Goal: Obtain resource: Obtain resource

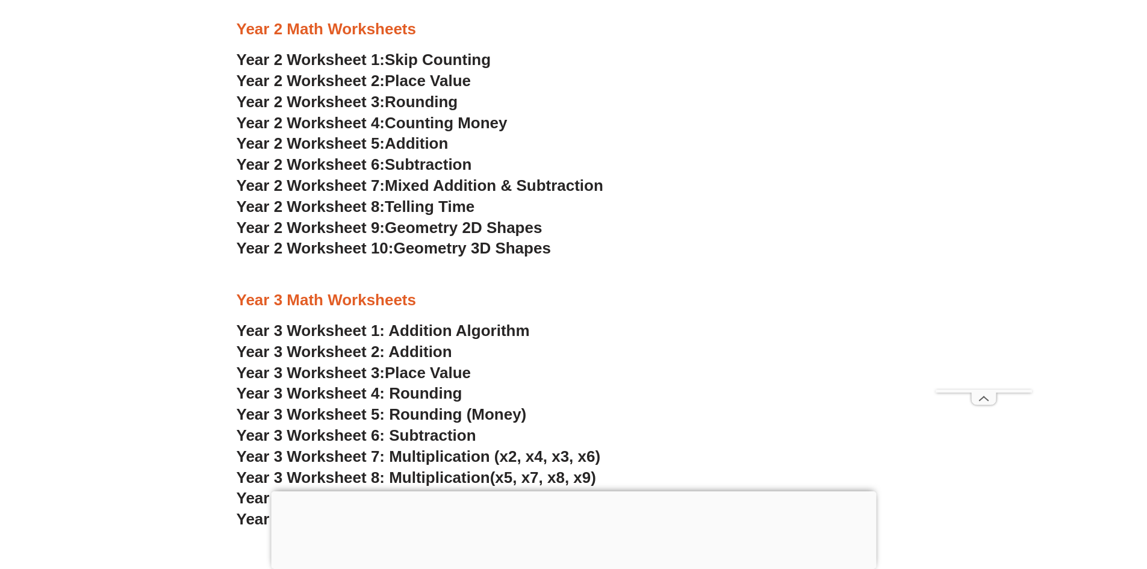
scroll to position [1445, 0]
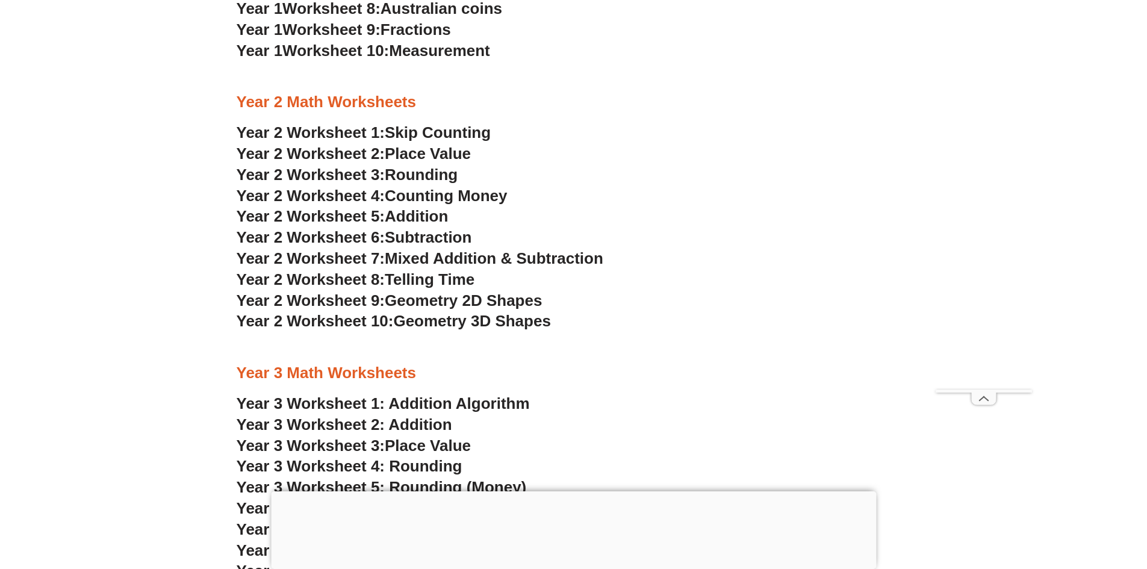
click at [341, 133] on span "Year 2 Worksheet 1:" at bounding box center [311, 132] width 149 height 18
click at [343, 193] on span "Year 2 Worksheet 4:" at bounding box center [311, 196] width 149 height 18
click at [350, 300] on span "Year 2 Worksheet 9:" at bounding box center [311, 300] width 149 height 18
click at [347, 323] on span "Year 2 Worksheet 10:" at bounding box center [315, 321] width 157 height 18
click at [356, 275] on span "Year 2 Worksheet 8:" at bounding box center [311, 279] width 149 height 18
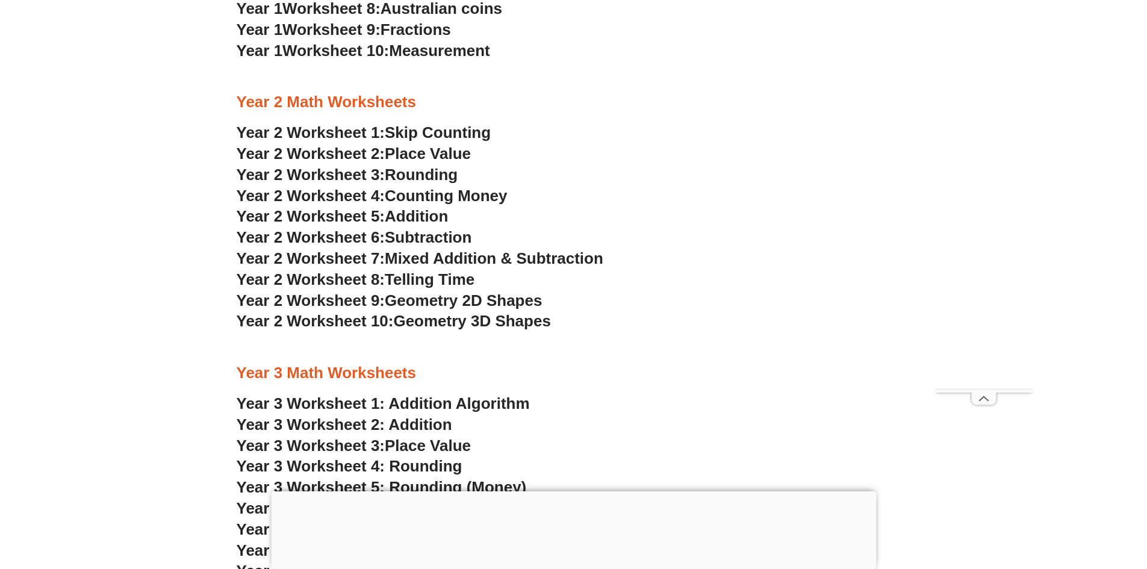
click at [473, 255] on span "Mixed Addition & Subtraction" at bounding box center [494, 258] width 219 height 18
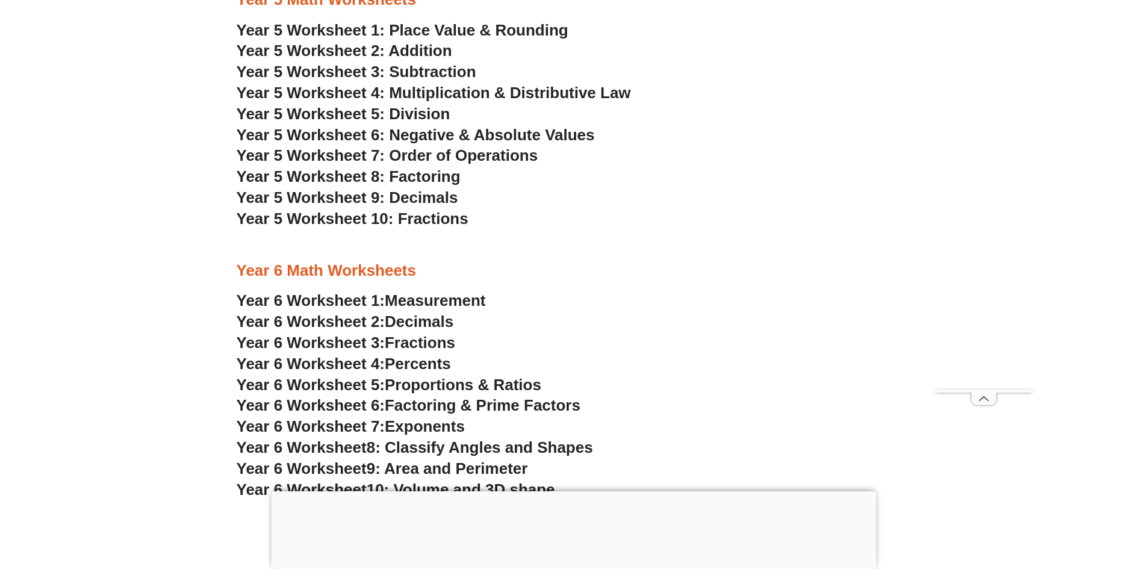
scroll to position [2529, 0]
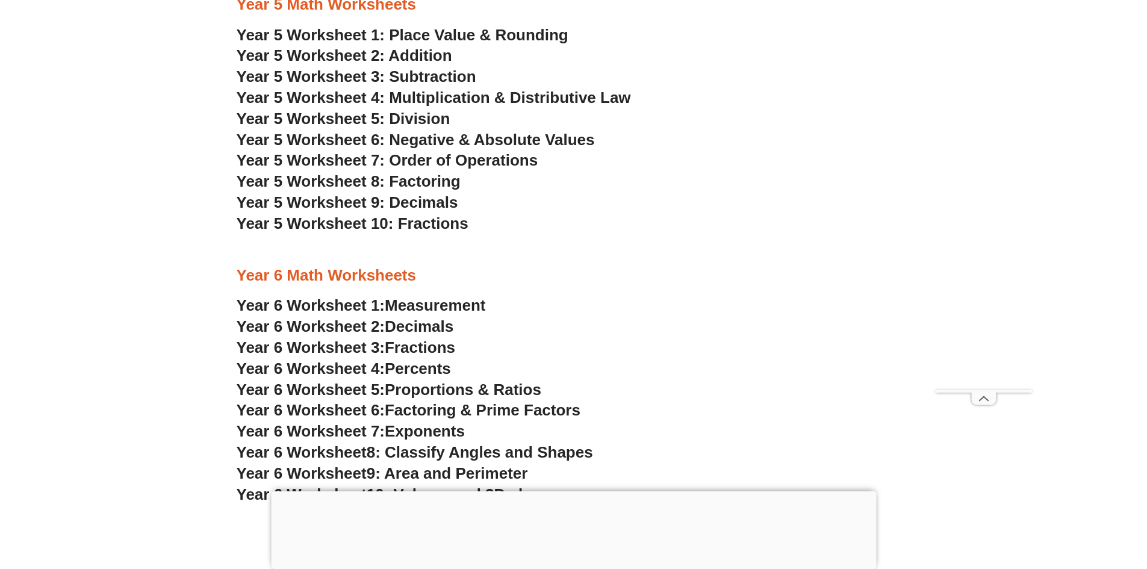
click at [325, 28] on span "Year 5 Worksheet 1: Place Value & Rounding" at bounding box center [403, 35] width 332 height 18
click at [420, 52] on span "Year 5 Worksheet 2: Addition" at bounding box center [345, 55] width 216 height 18
click at [434, 82] on span "Year 5 Worksheet 3: Subtraction" at bounding box center [357, 76] width 240 height 18
click at [427, 99] on span "Year 5 Worksheet 4: Multiplication & Distributive Law" at bounding box center [434, 98] width 394 height 18
click at [424, 119] on span "Year 5 Worksheet 5: Division" at bounding box center [344, 119] width 214 height 18
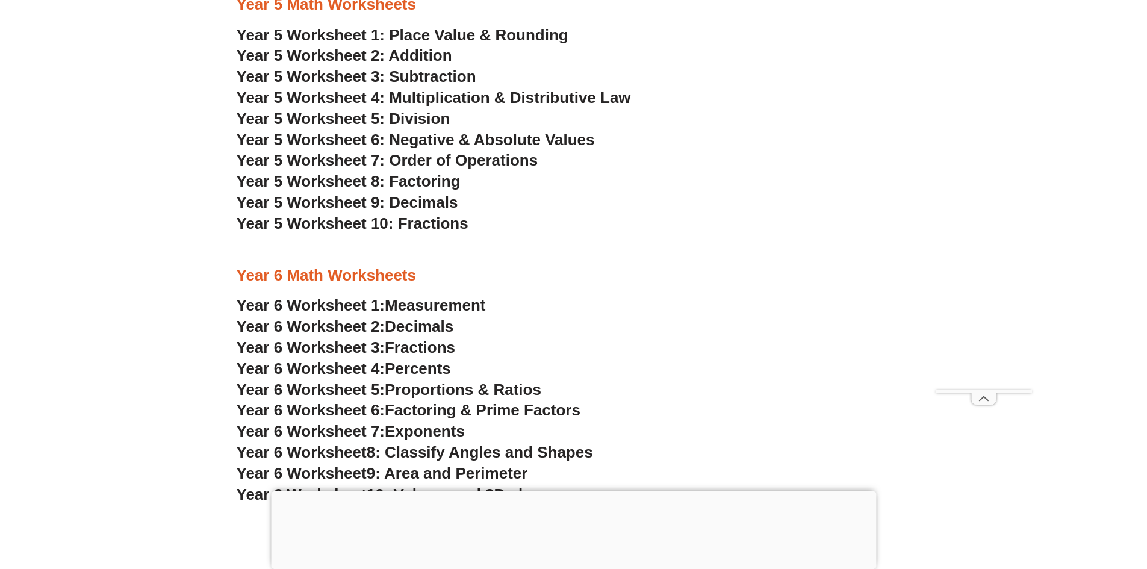
click at [449, 139] on span "Year 5 Worksheet 6: Negative & Absolute Values" at bounding box center [416, 140] width 358 height 18
click at [508, 162] on span "Year 5 Worksheet 7: Order of Operations" at bounding box center [388, 160] width 302 height 18
click at [428, 179] on span "Year 5 Worksheet 8: Factoring" at bounding box center [349, 181] width 224 height 18
click at [406, 205] on span "Year 5 Worksheet 9: Decimals" at bounding box center [348, 202] width 222 height 18
click at [444, 227] on span "Year 5 Worksheet 10: Fractions" at bounding box center [353, 223] width 232 height 18
